Goal: Transaction & Acquisition: Download file/media

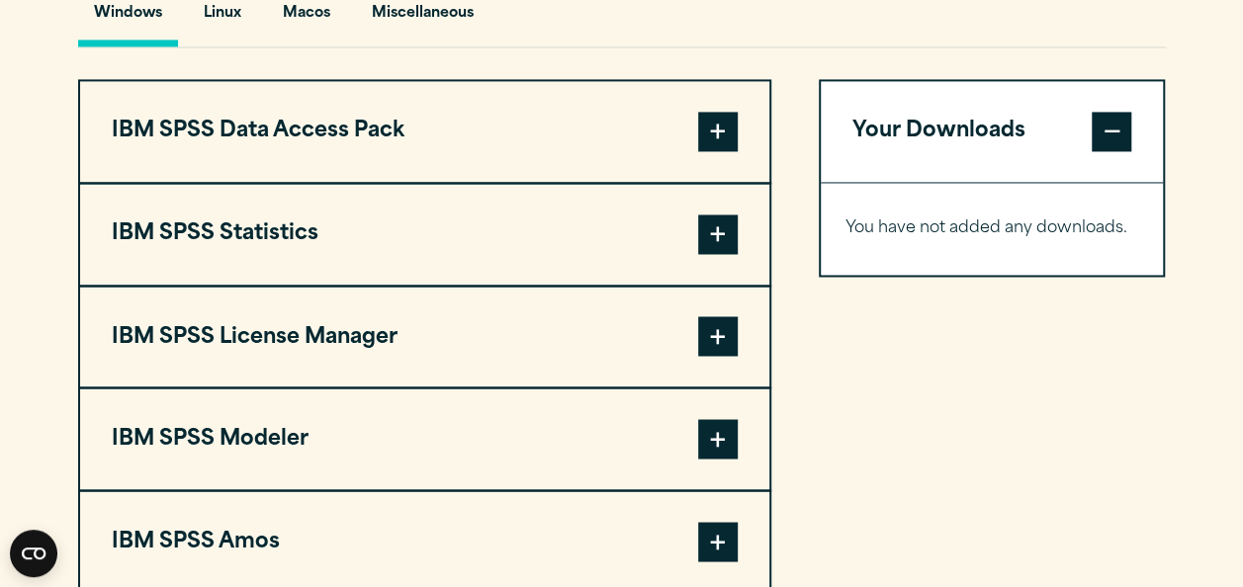
scroll to position [1525, 0]
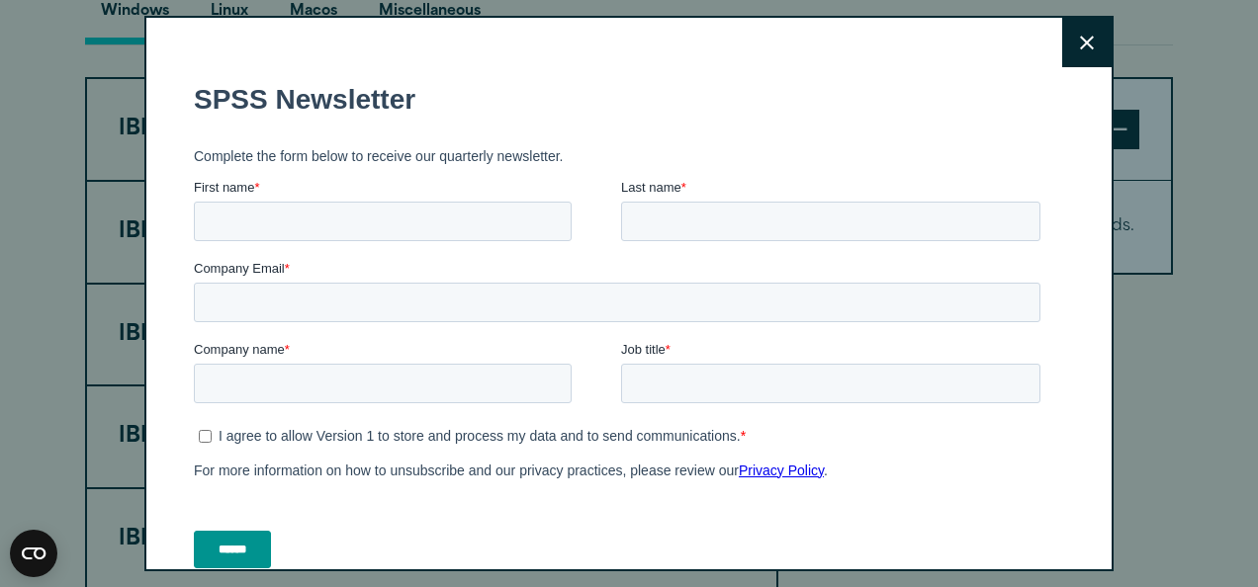
click at [1080, 44] on icon at bounding box center [1087, 43] width 14 height 14
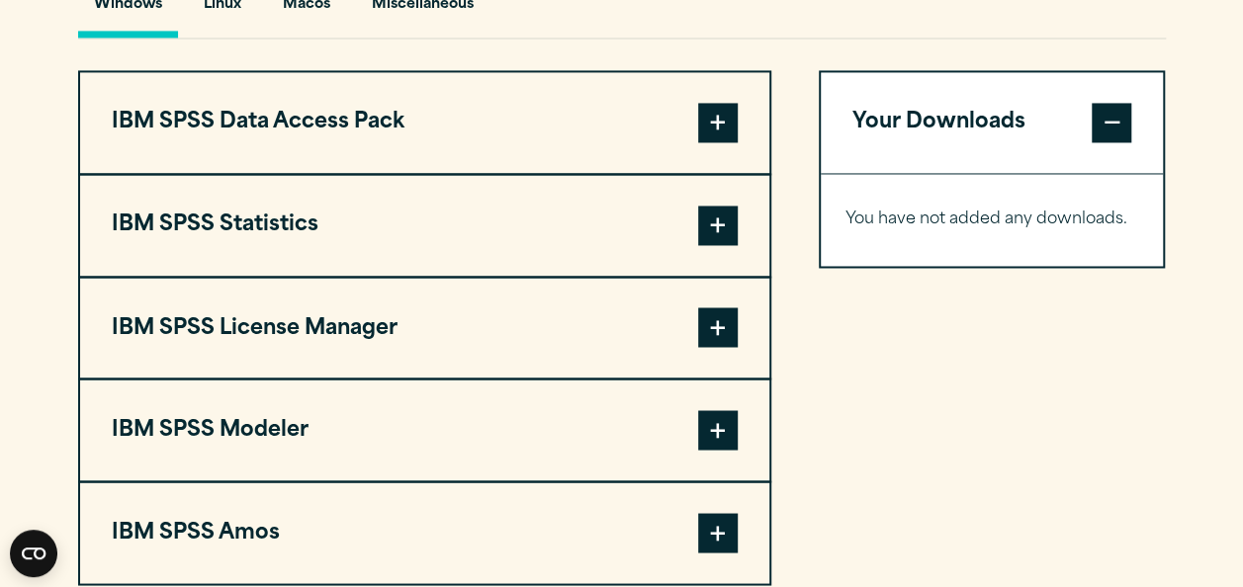
scroll to position [1524, 0]
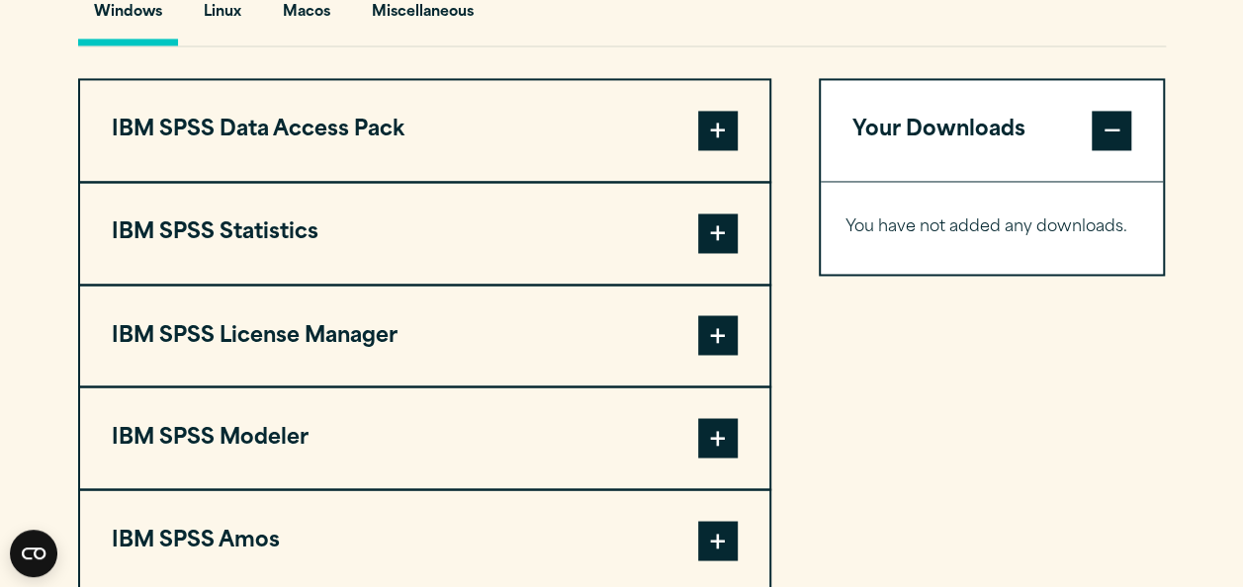
click at [709, 237] on span at bounding box center [718, 234] width 40 height 40
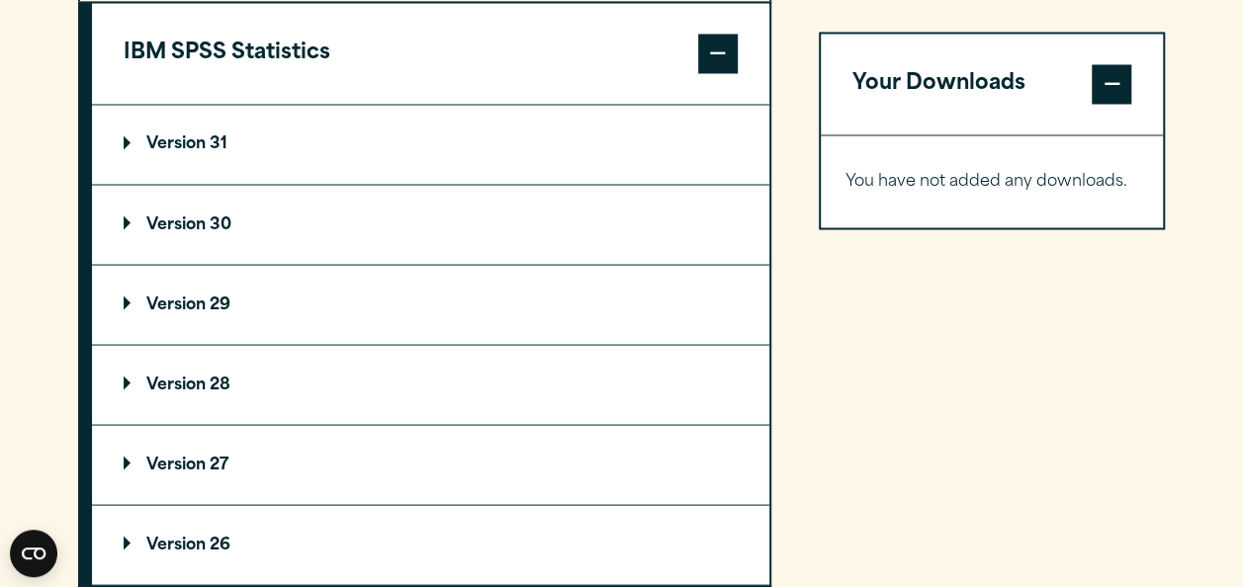
scroll to position [1703, 0]
click at [187, 148] on p "Version 31" at bounding box center [176, 145] width 104 height 16
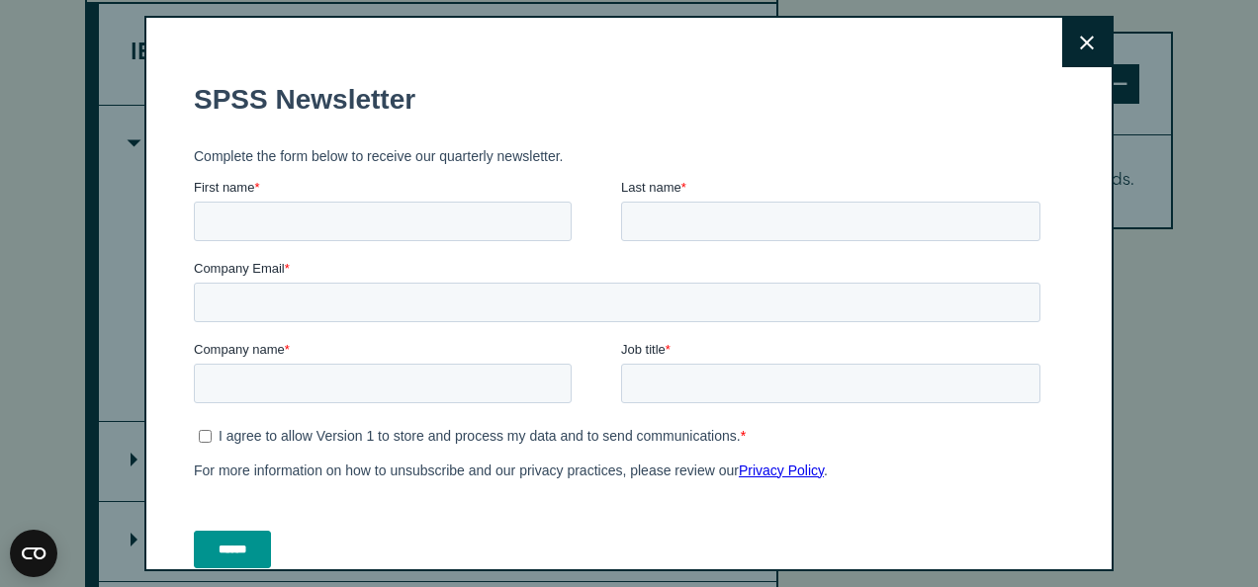
click at [1080, 44] on icon at bounding box center [1087, 43] width 14 height 15
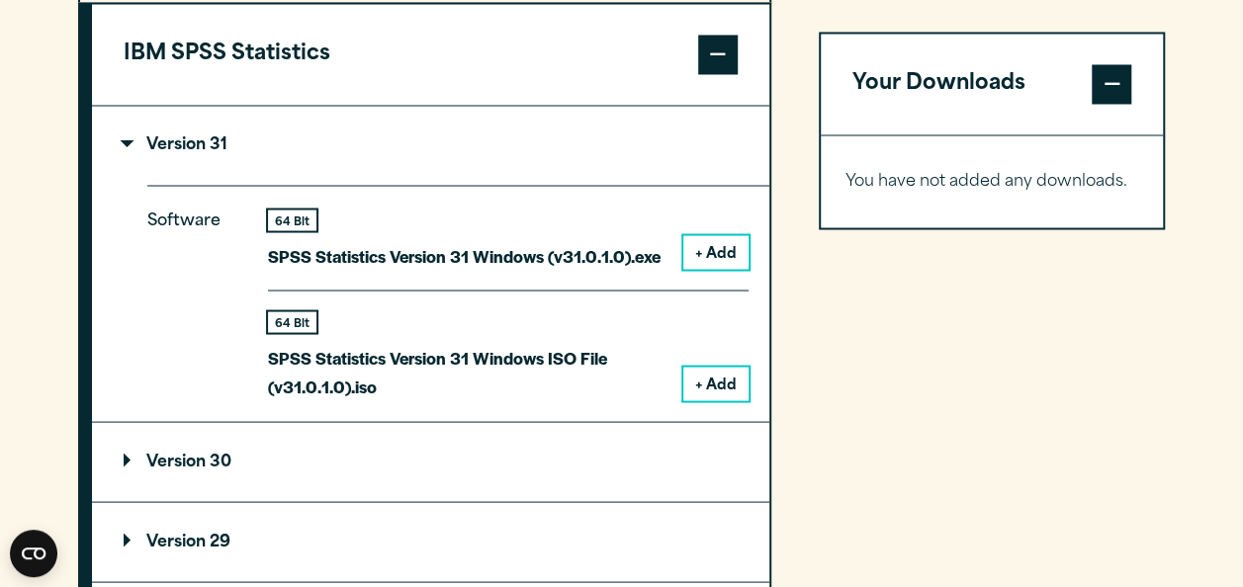
click at [241, 462] on summary "Version 30" at bounding box center [430, 461] width 677 height 79
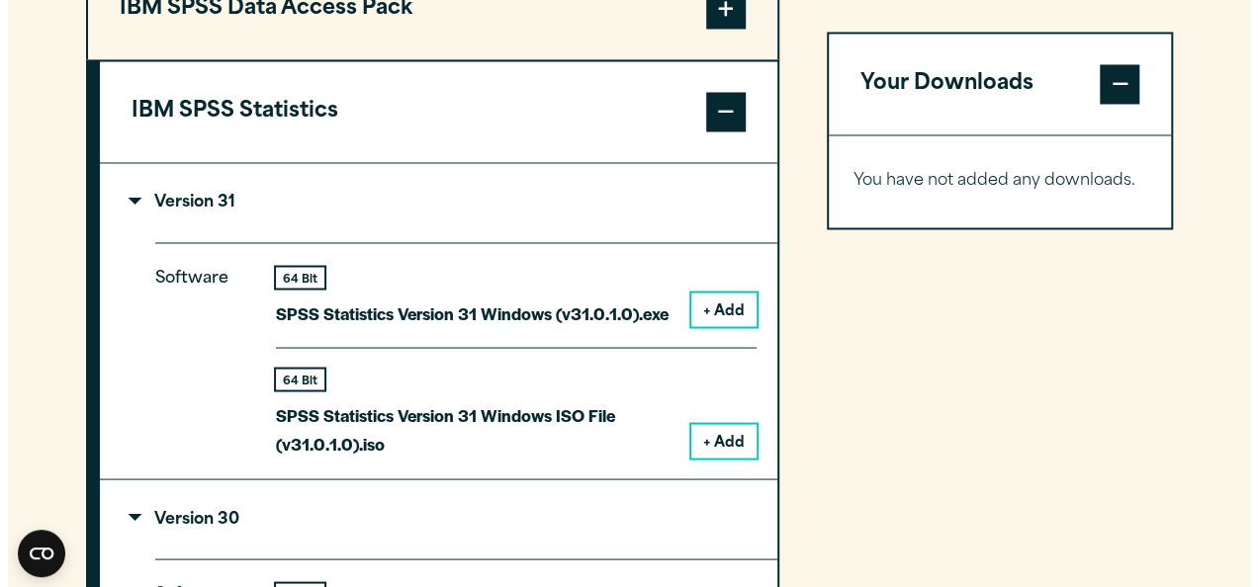
scroll to position [1644, 0]
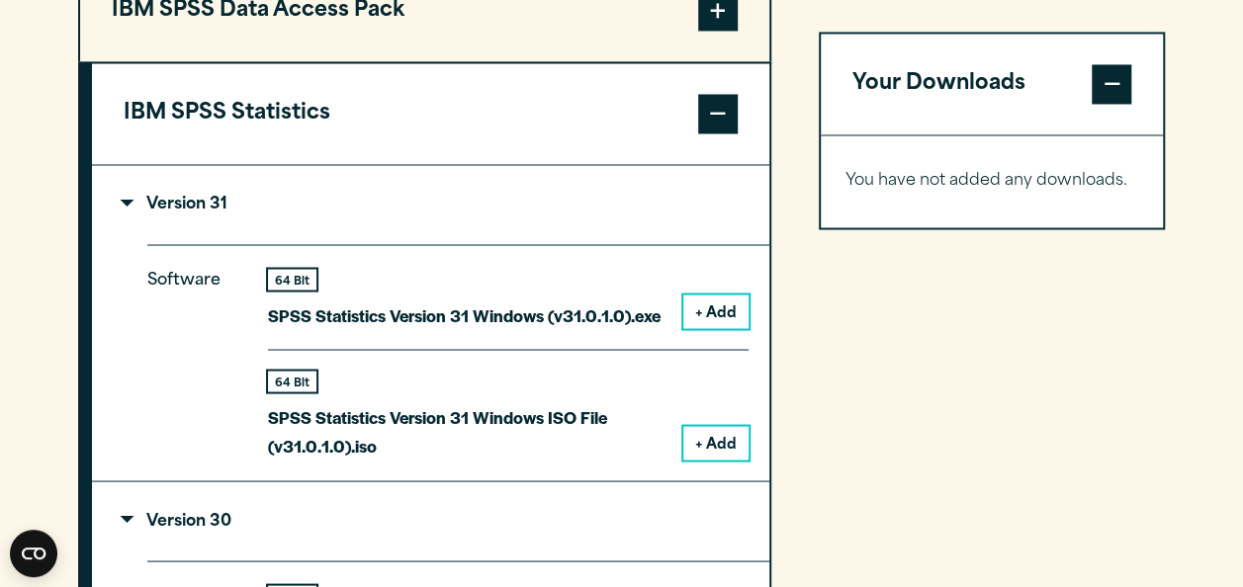
click at [140, 271] on details "Version 31 Software 64 Bit SPSS Statistics Version 31 Windows (v31.0.1.0).exe +…" at bounding box center [430, 323] width 677 height 316
click at [140, 301] on details "Version 31 Software 64 Bit SPSS Statistics Version 31 Windows (v31.0.1.0).exe +…" at bounding box center [430, 323] width 677 height 316
click at [131, 289] on details "Version 31 Software 64 Bit SPSS Statistics Version 31 Windows (v31.0.1.0).exe +…" at bounding box center [430, 323] width 677 height 316
click at [131, 291] on details "Version 31 Software 64 Bit SPSS Statistics Version 31 Windows (v31.0.1.0).exe +…" at bounding box center [430, 323] width 677 height 316
click at [714, 311] on button "+ Add" at bounding box center [715, 312] width 65 height 34
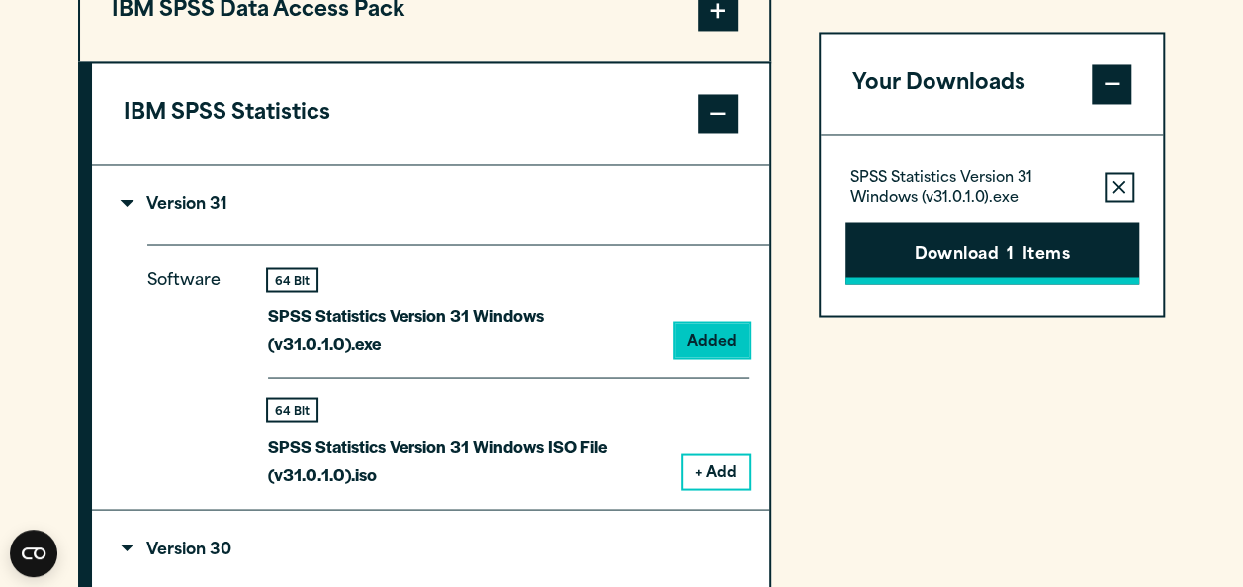
click at [903, 275] on button "Download 1 Items" at bounding box center [992, 252] width 294 height 61
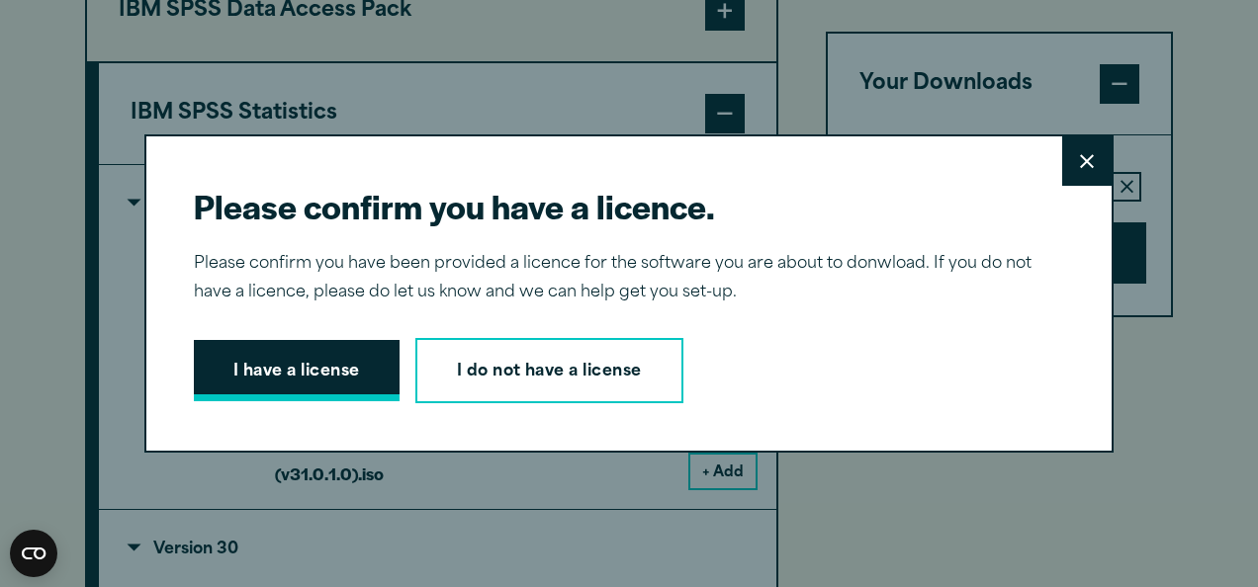
click at [248, 369] on button "I have a license" at bounding box center [297, 370] width 206 height 61
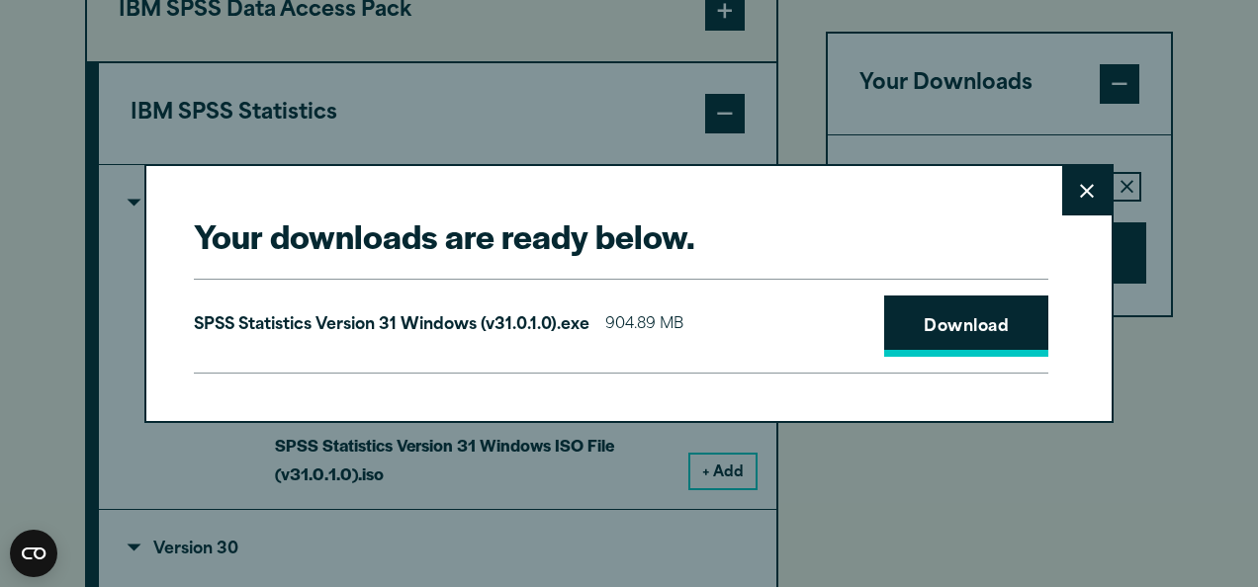
click at [922, 341] on link "Download" at bounding box center [966, 326] width 164 height 61
click at [931, 348] on link "Download" at bounding box center [966, 326] width 164 height 61
click at [954, 316] on link "Download" at bounding box center [966, 326] width 164 height 61
